Goal: Task Accomplishment & Management: Manage account settings

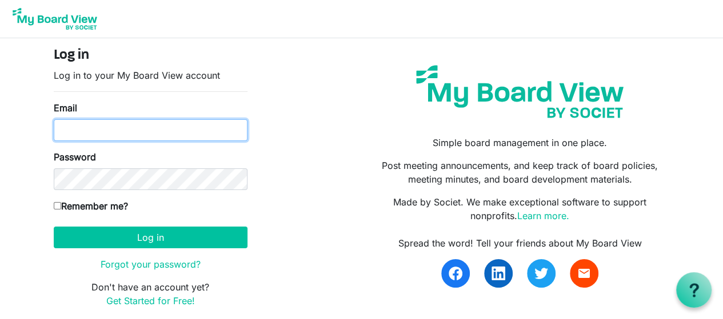
click at [78, 133] on input "Email" at bounding box center [151, 130] width 194 height 22
type input "darla.hunzelman@scouting.org"
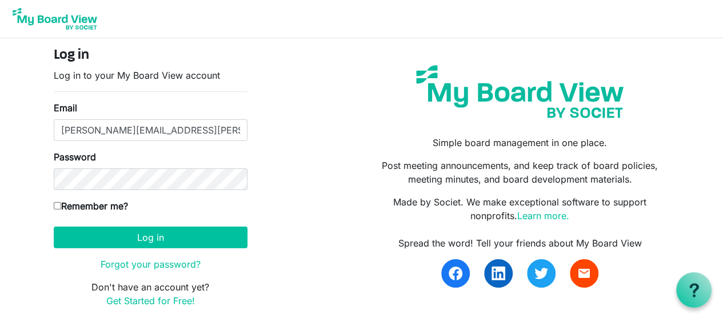
click at [58, 203] on input "Remember me?" at bounding box center [57, 205] width 7 height 7
checkbox input "true"
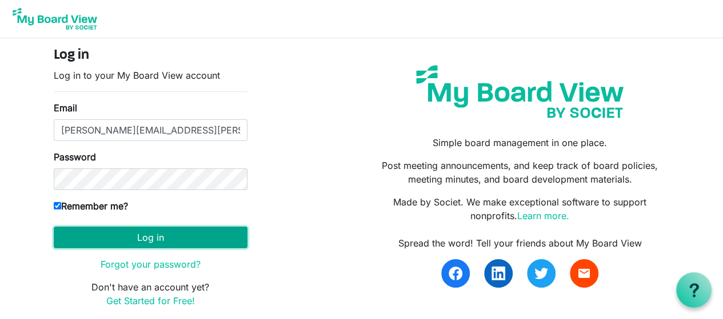
click at [160, 237] on button "Log in" at bounding box center [151, 238] width 194 height 22
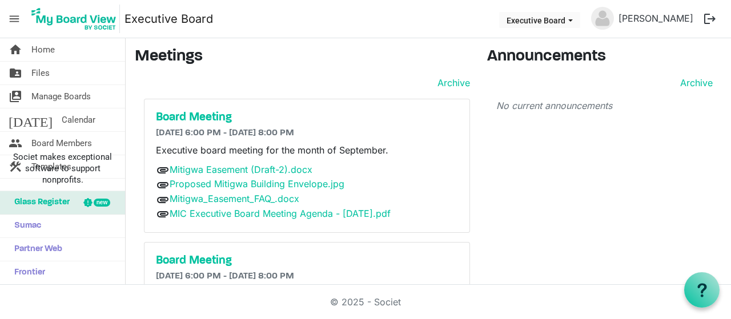
drag, startPoint x: 262, startPoint y: 2, endPoint x: 667, endPoint y: 110, distance: 419.8
click at [667, 110] on p "No current announcements" at bounding box center [604, 106] width 216 height 14
drag, startPoint x: 696, startPoint y: 0, endPoint x: 299, endPoint y: 36, distance: 398.6
click at [300, 43] on main "Meetings Archive Board Meeting [DATE] 6:00 PM - [DATE] 8:00 PM Executive board …" at bounding box center [428, 187] width 605 height 298
click at [310, 57] on h3 "Meetings" at bounding box center [302, 56] width 335 height 19
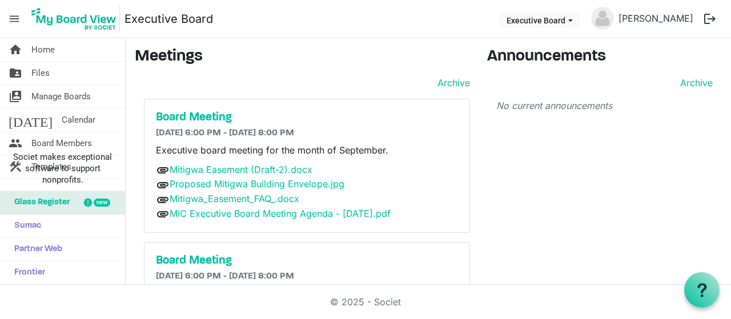
click at [319, 90] on div "Archive Board Meeting [DATE] 6:00 PM - [DATE] 8:00 PM Executive board meeting f…" at bounding box center [302, 197] width 335 height 243
click at [50, 51] on span "Home" at bounding box center [42, 49] width 23 height 23
click at [573, 21] on span "Executive Board dropdownbutton" at bounding box center [570, 20] width 10 height 5
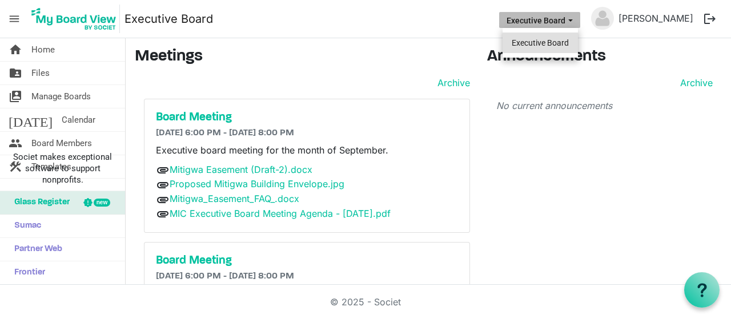
click at [555, 39] on li "Executive Board" at bounding box center [540, 43] width 75 height 21
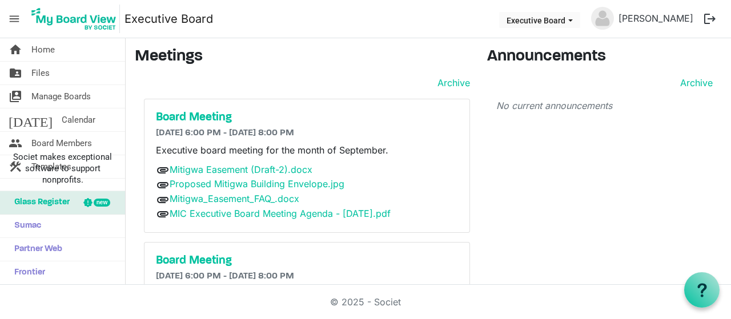
click at [392, 95] on div "Archive Board Meeting [DATE] 6:00 PM - [DATE] 8:00 PM Executive board meeting f…" at bounding box center [302, 197] width 335 height 243
